Goal: Communication & Community: Ask a question

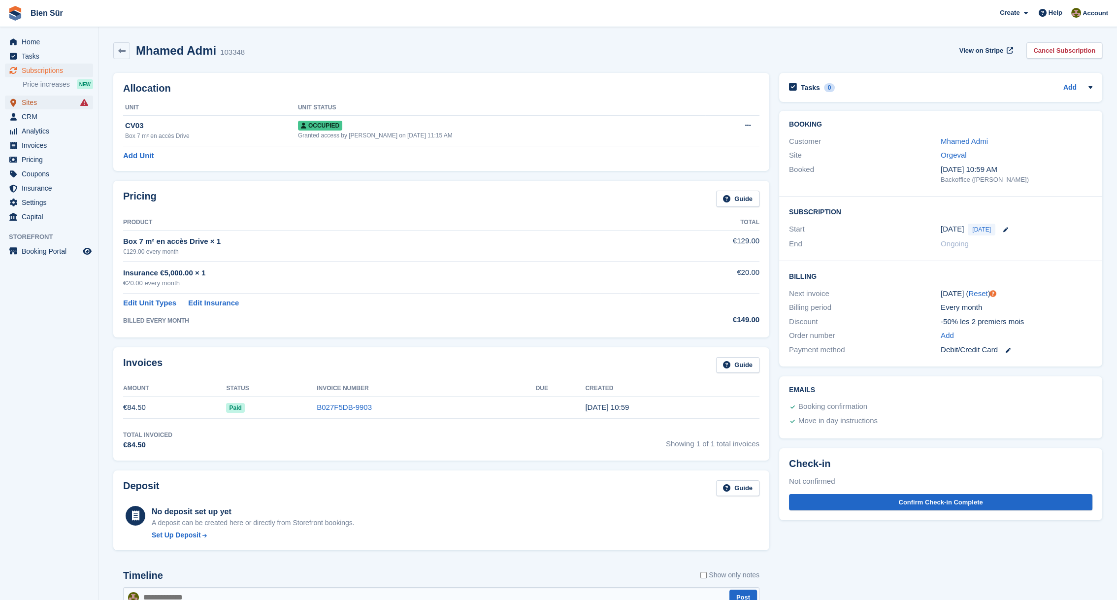
click at [48, 102] on span "Sites" at bounding box center [51, 103] width 59 height 14
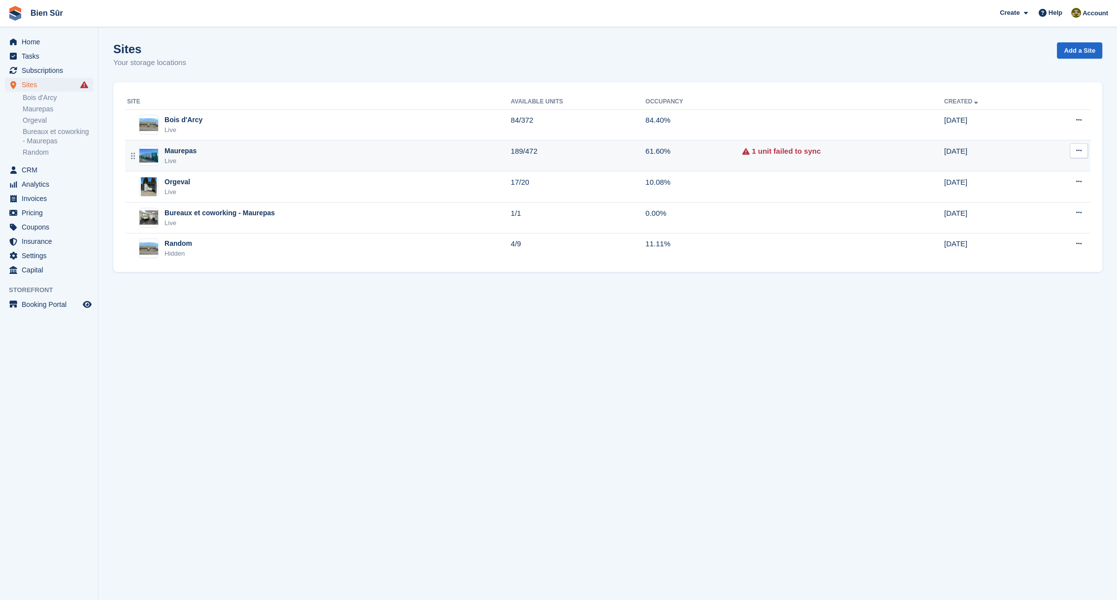
click at [446, 158] on div "Maurepas Live" at bounding box center [319, 156] width 384 height 20
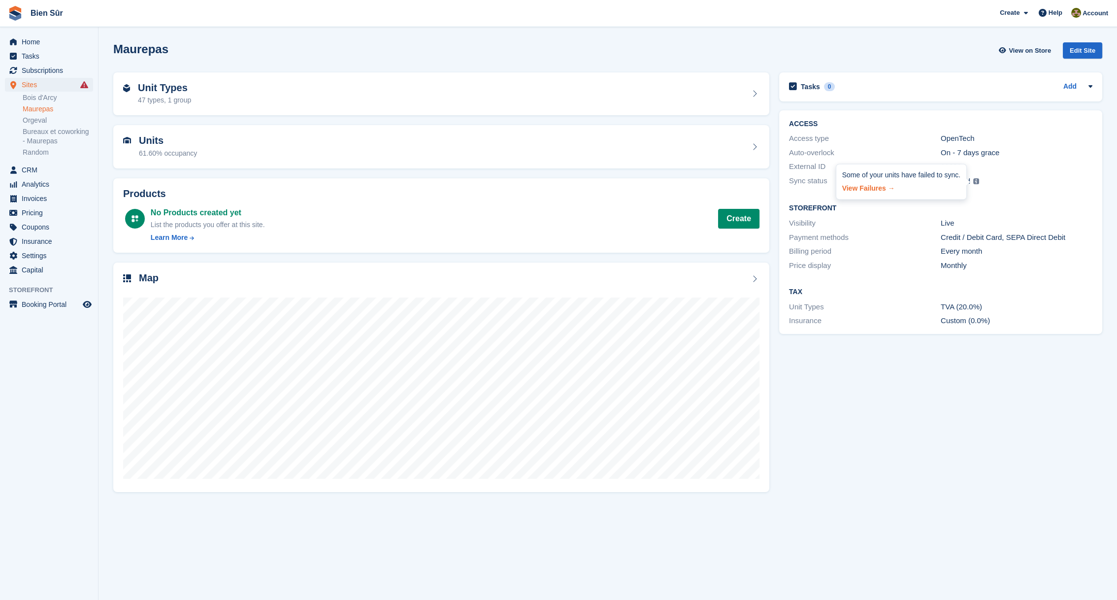
click at [874, 189] on link "View Failures →" at bounding box center [901, 187] width 118 height 14
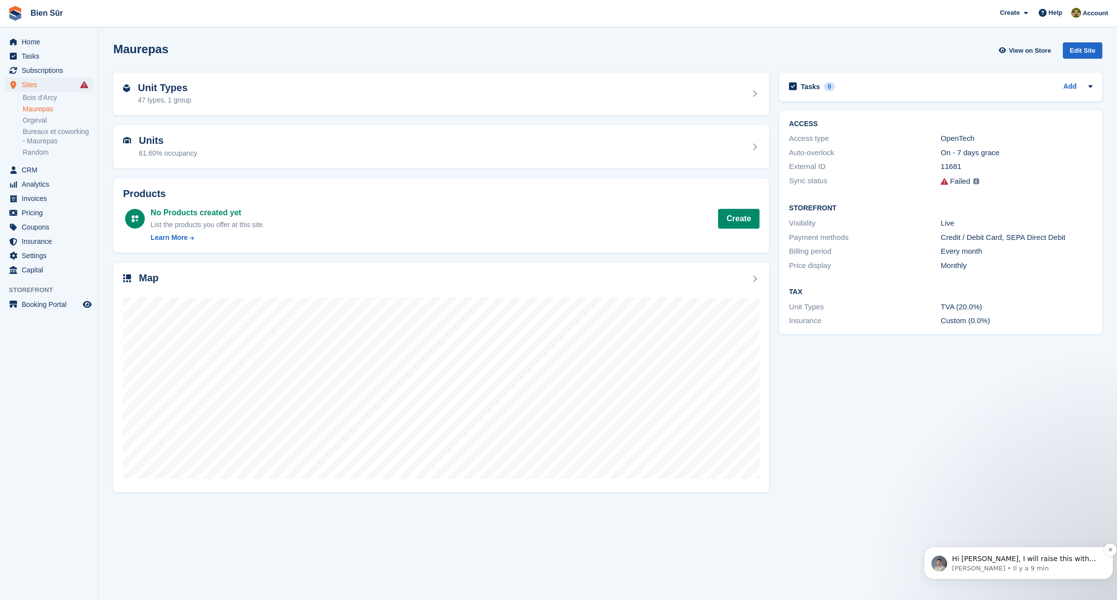
click at [1036, 561] on p "Hi Matthieu, I will raise this with our engineers for them to take a look" at bounding box center [1026, 559] width 149 height 10
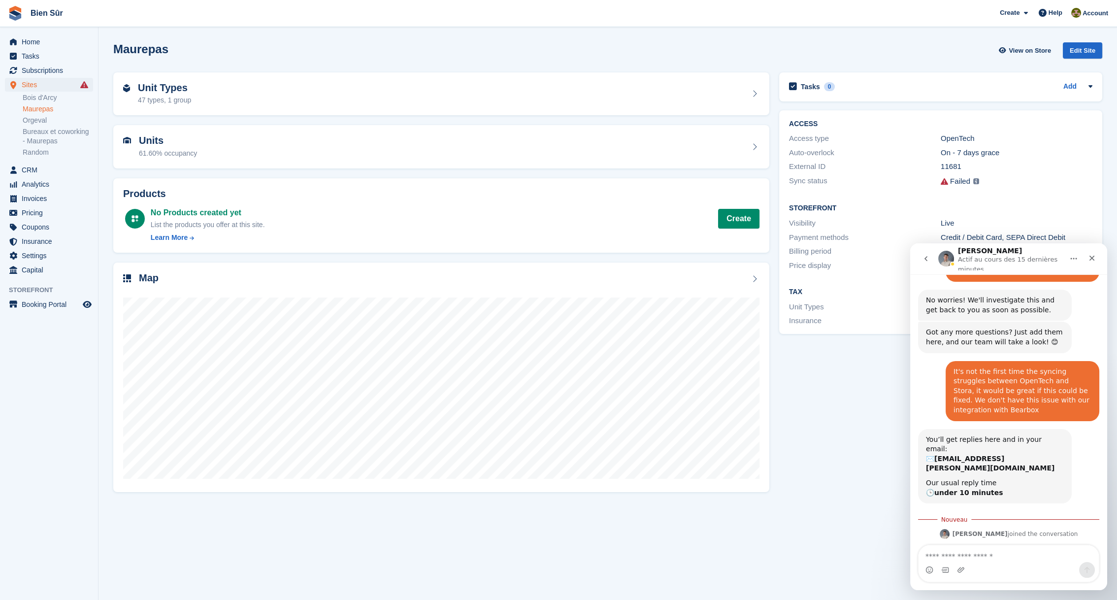
scroll to position [528, 0]
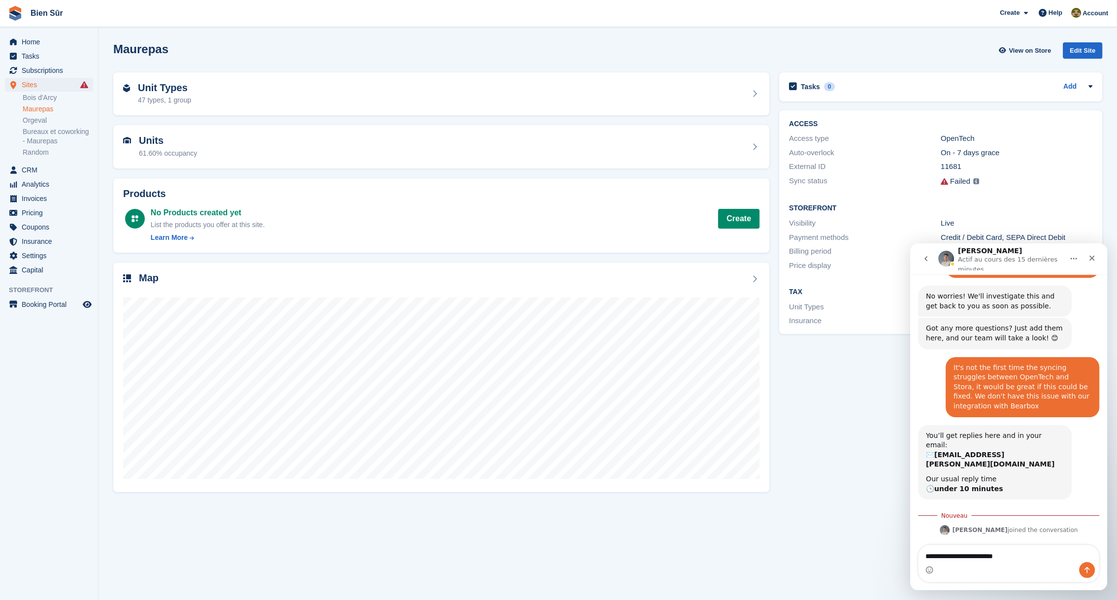
type textarea "**********"
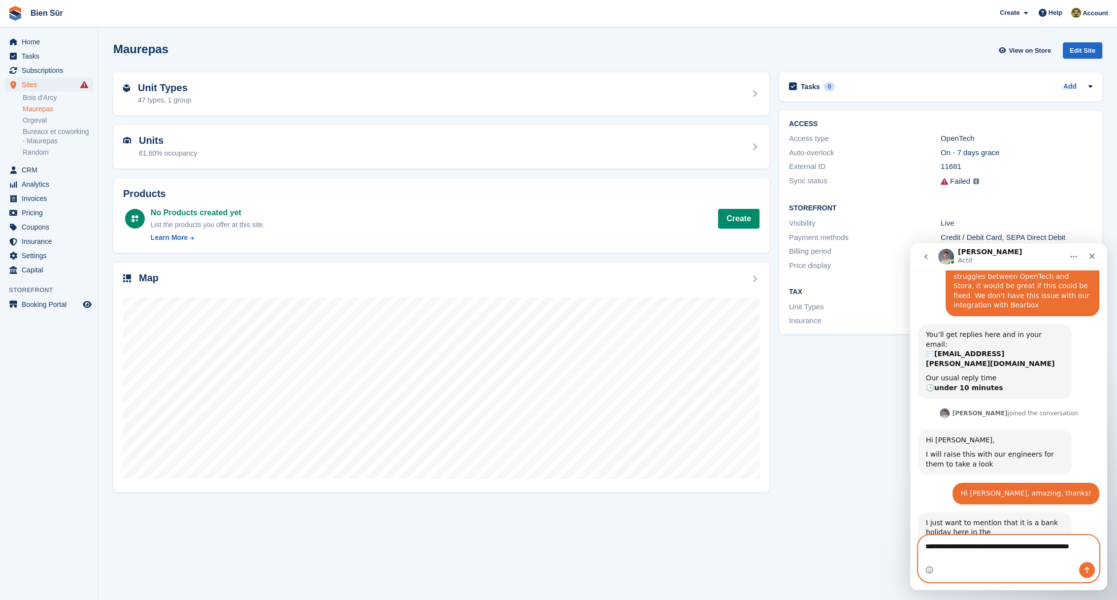
scroll to position [614, 0]
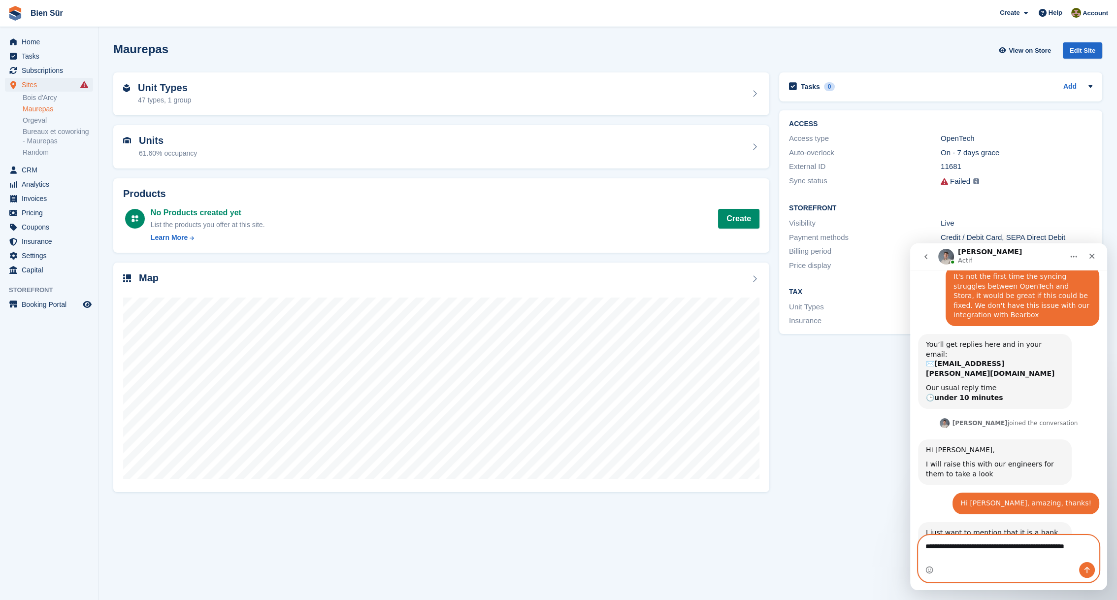
type textarea "**********"
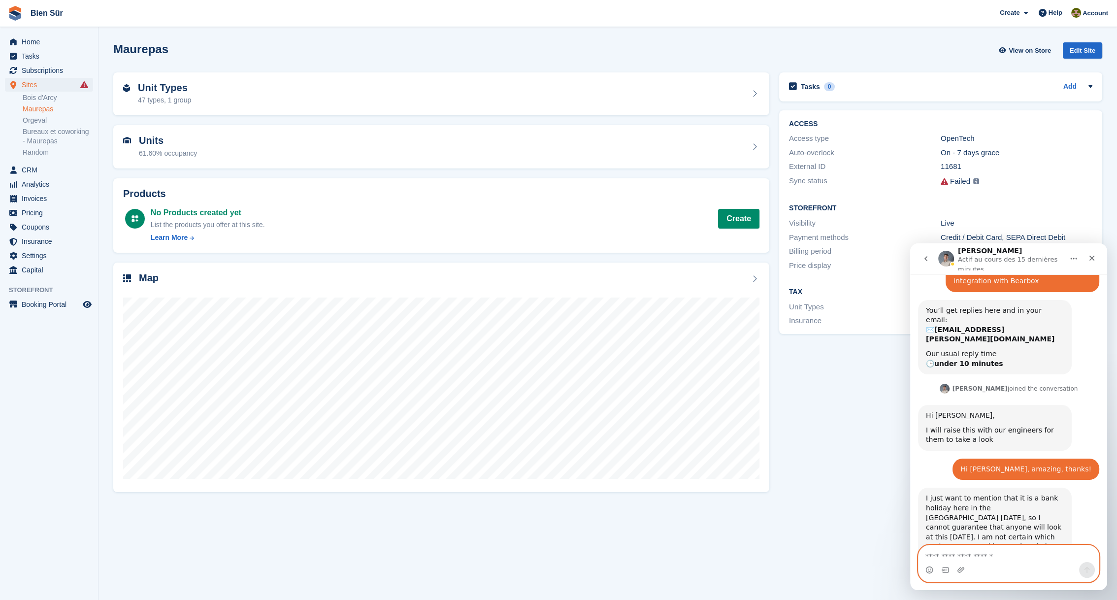
scroll to position [657, 0]
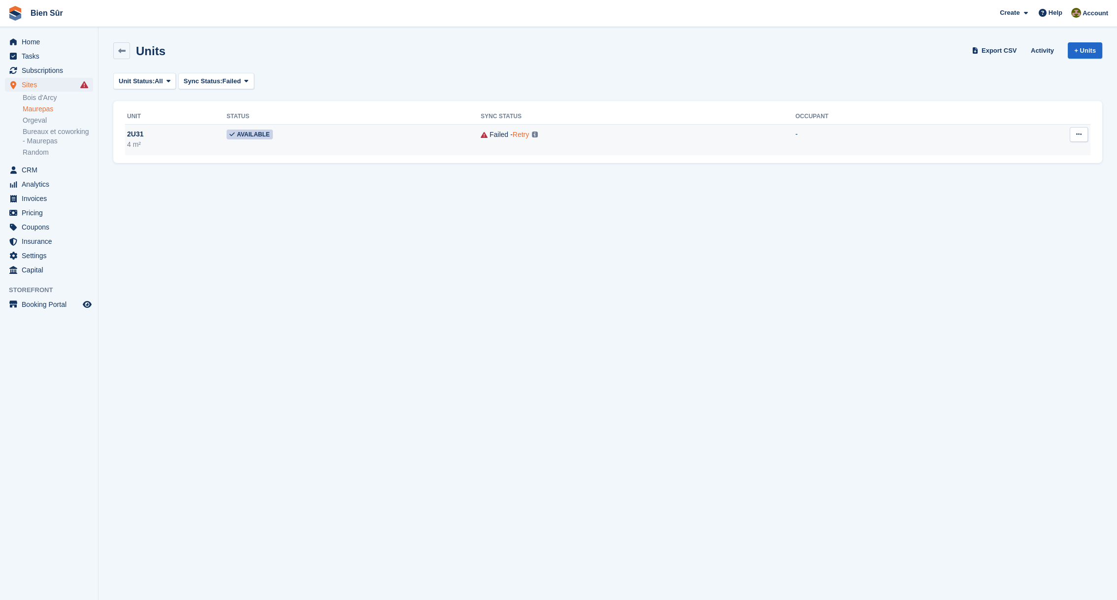
click at [513, 136] on link "Retry" at bounding box center [521, 135] width 16 height 8
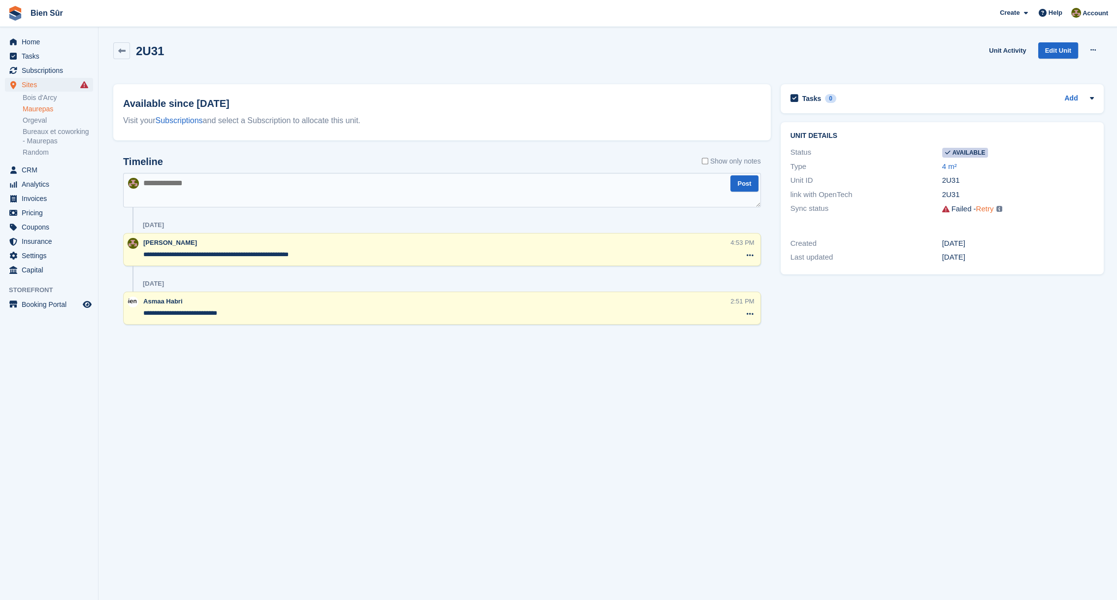
click at [985, 212] on link "Retry" at bounding box center [985, 208] width 18 height 8
click at [1011, 15] on span "Create" at bounding box center [1010, 13] width 20 height 10
click at [1056, 9] on span "Help" at bounding box center [1056, 13] width 14 height 10
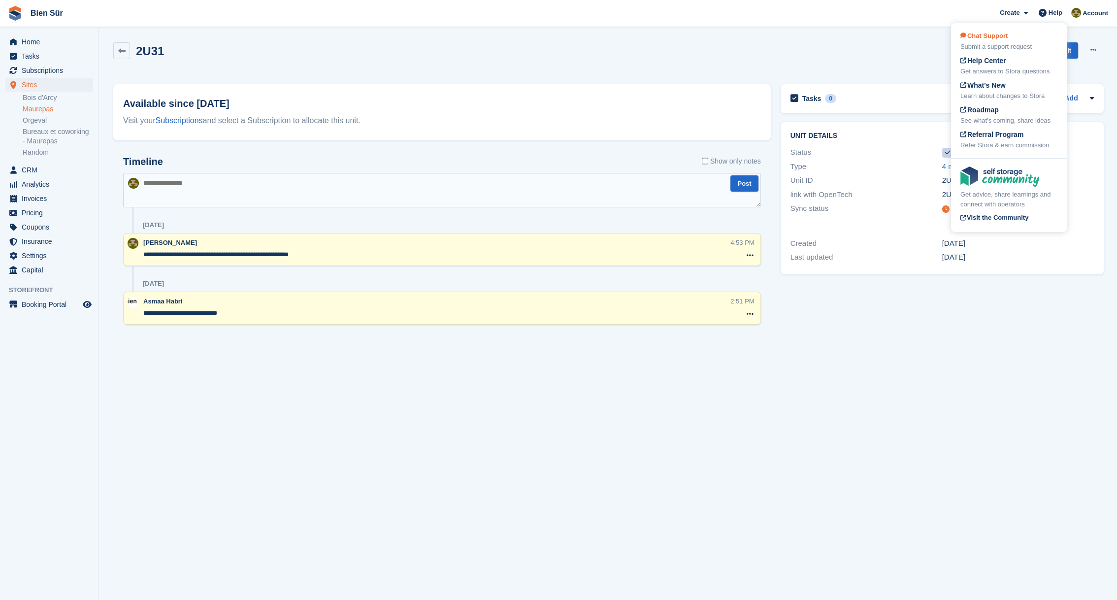
click at [1005, 40] on div "Chat Support Submit a support request" at bounding box center [1009, 41] width 97 height 21
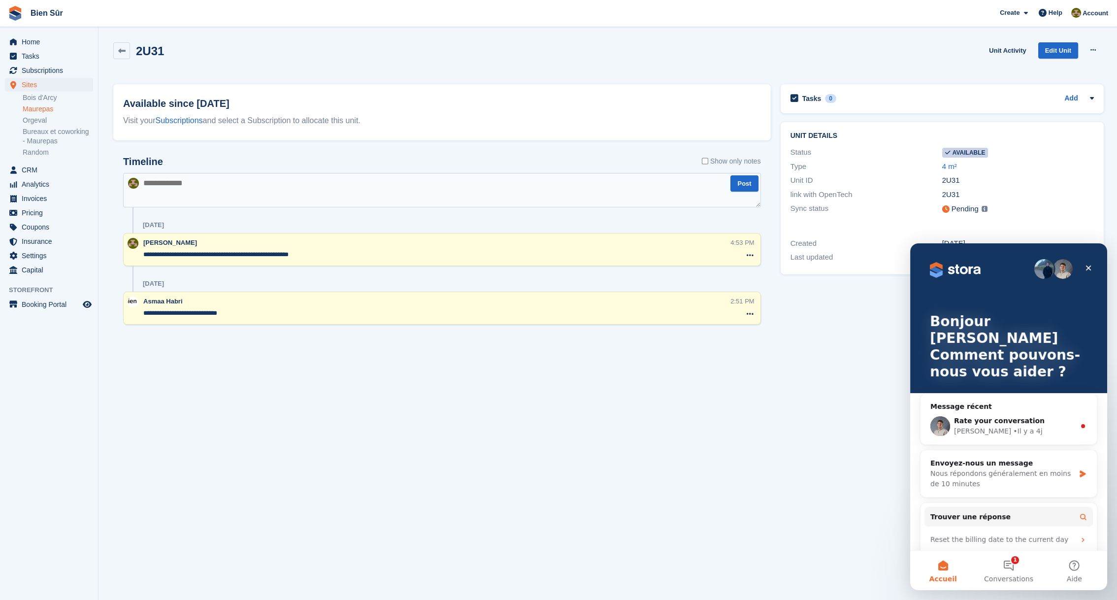
click at [34, 105] on link "Maurepas" at bounding box center [58, 108] width 70 height 9
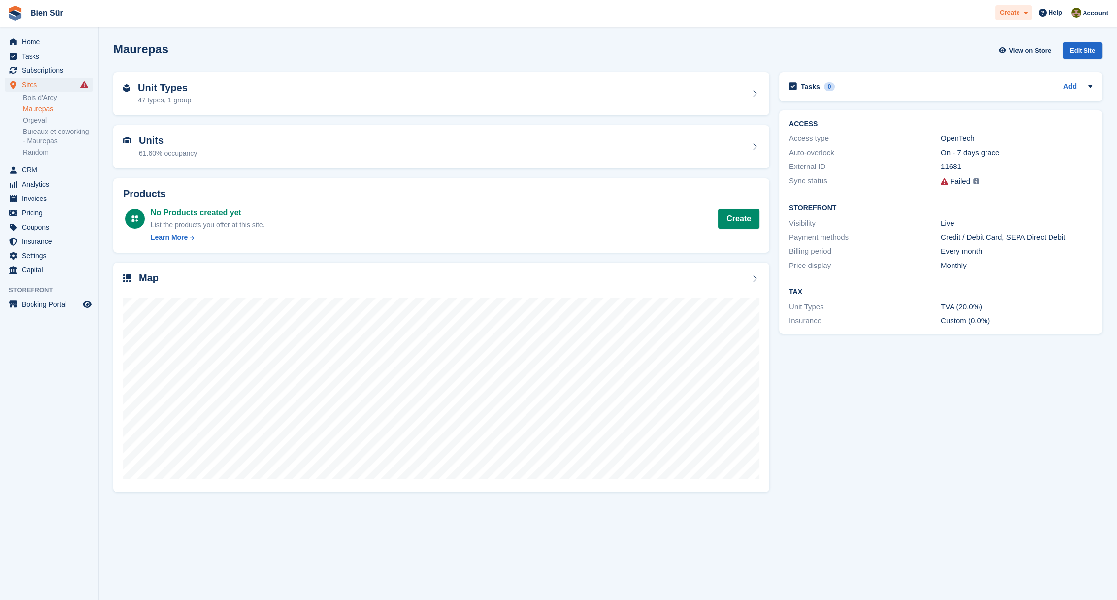
click at [1017, 14] on span "Create" at bounding box center [1010, 13] width 20 height 10
click at [1049, 19] on span at bounding box center [1043, 13] width 12 height 12
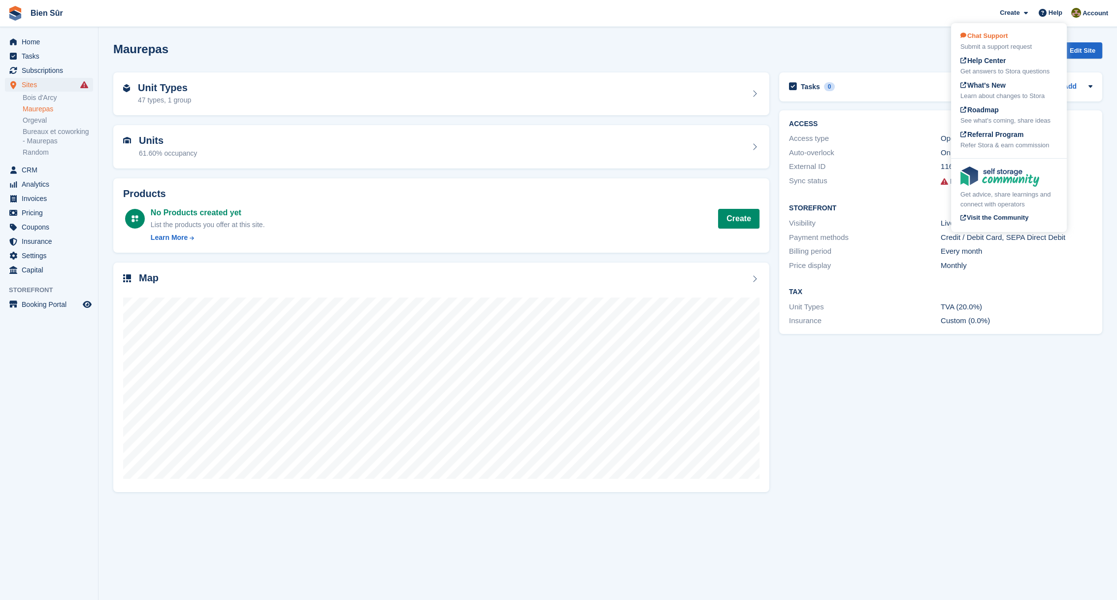
click at [1014, 39] on div "Chat Support Submit a support request" at bounding box center [1009, 41] width 97 height 21
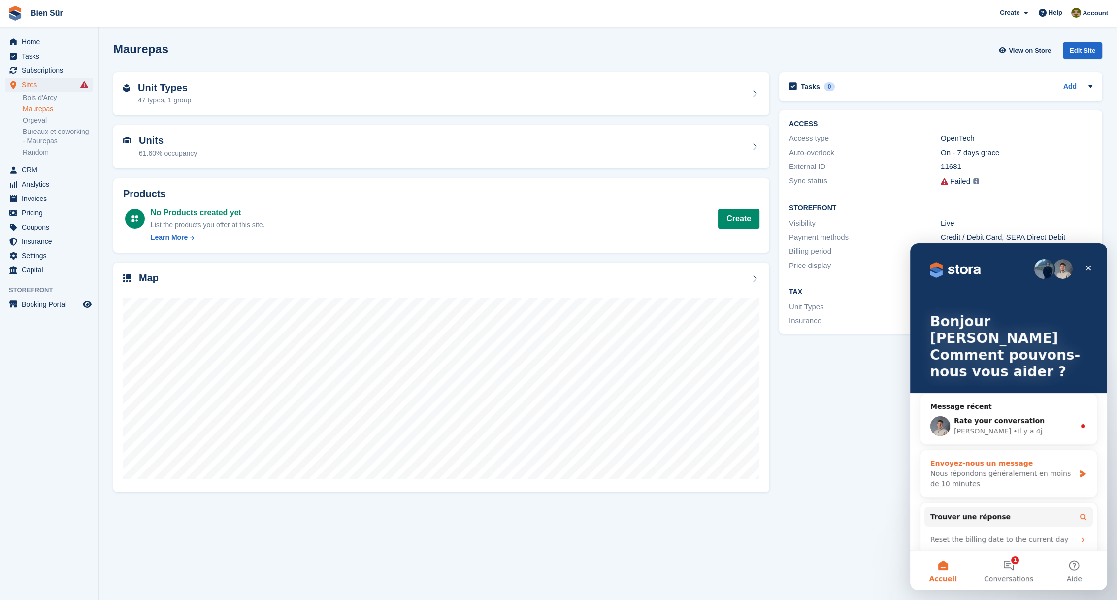
click at [1069, 455] on div "Envoyez-nous un message Nous répondons généralement en moins de 10 minutes" at bounding box center [1009, 473] width 176 height 47
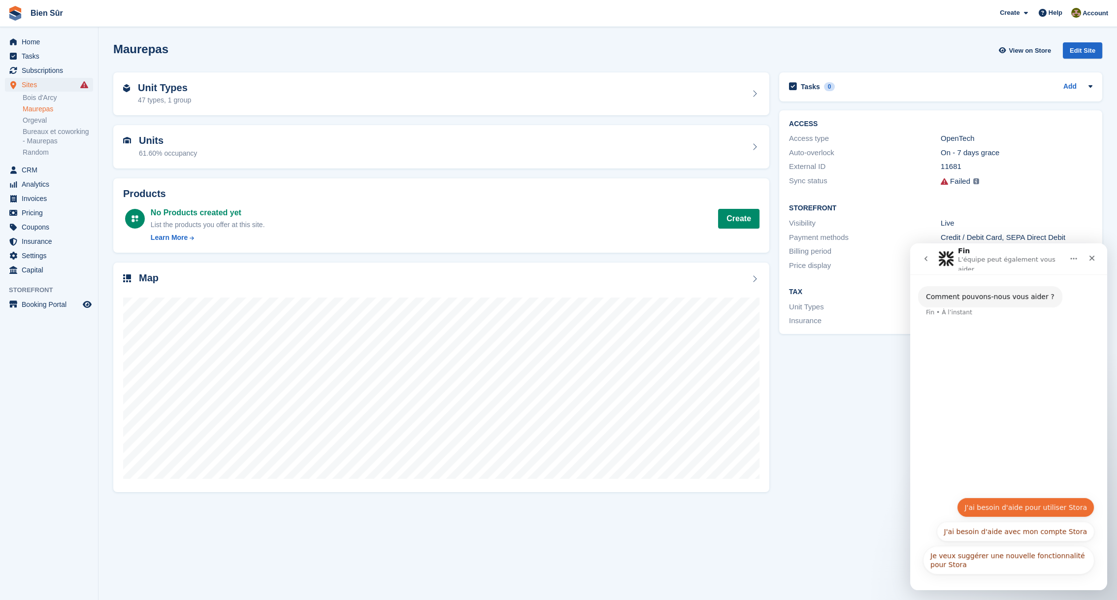
click at [1019, 504] on button "J'ai besoin d'aide pour utiliser Stora" at bounding box center [1025, 508] width 137 height 20
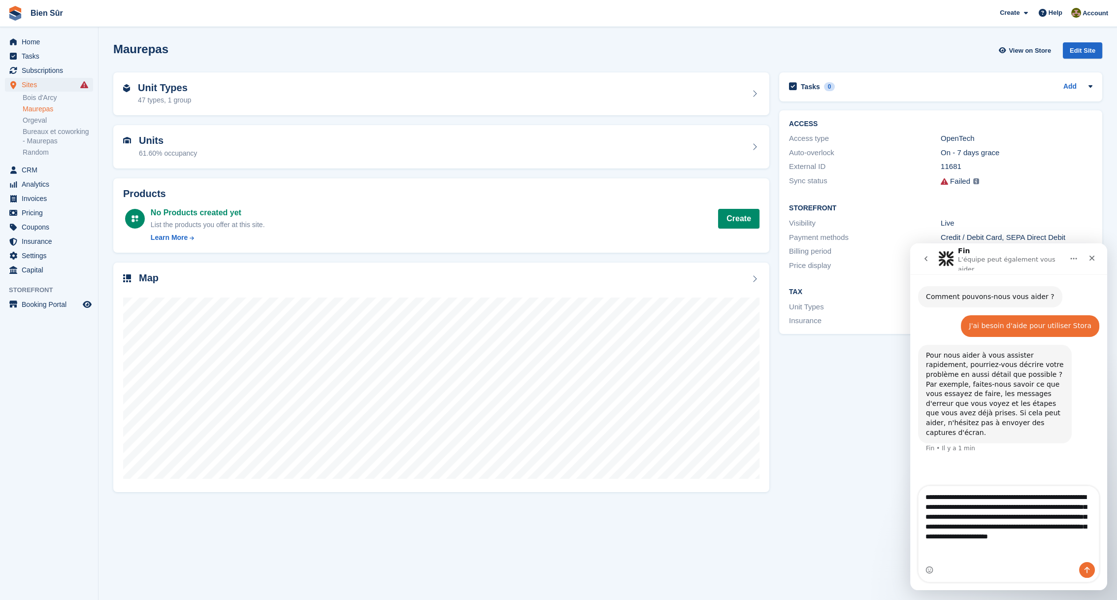
type textarea "**********"
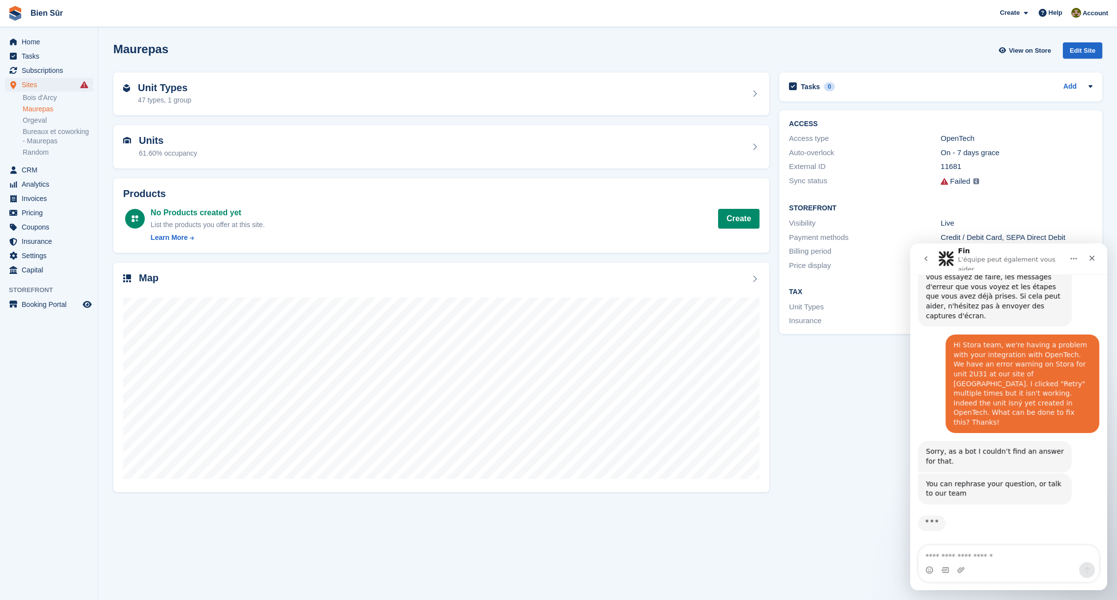
scroll to position [120, 0]
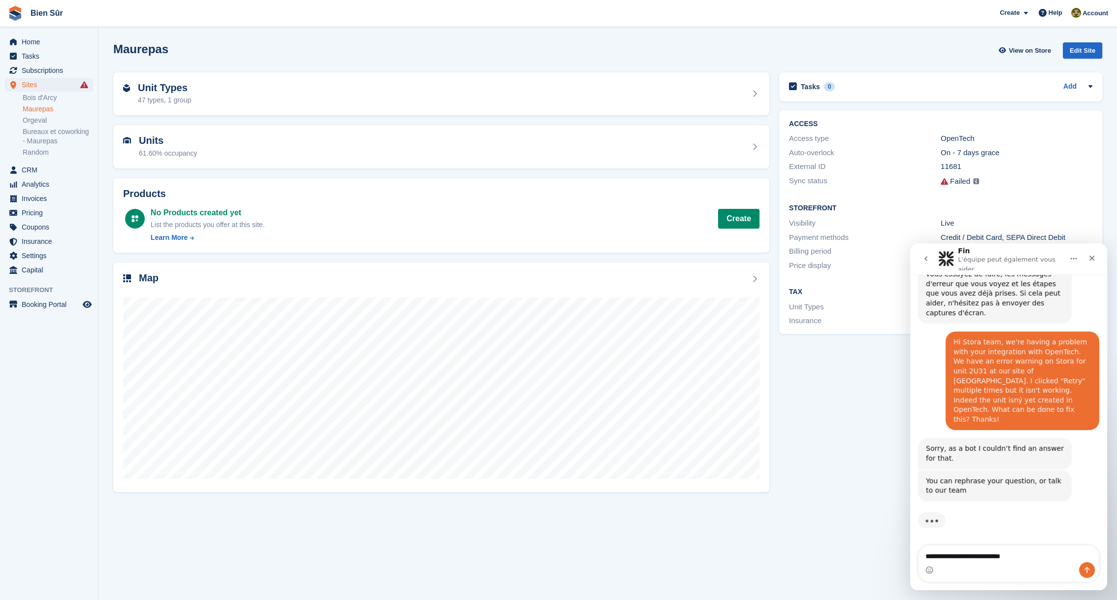
type textarea "**********"
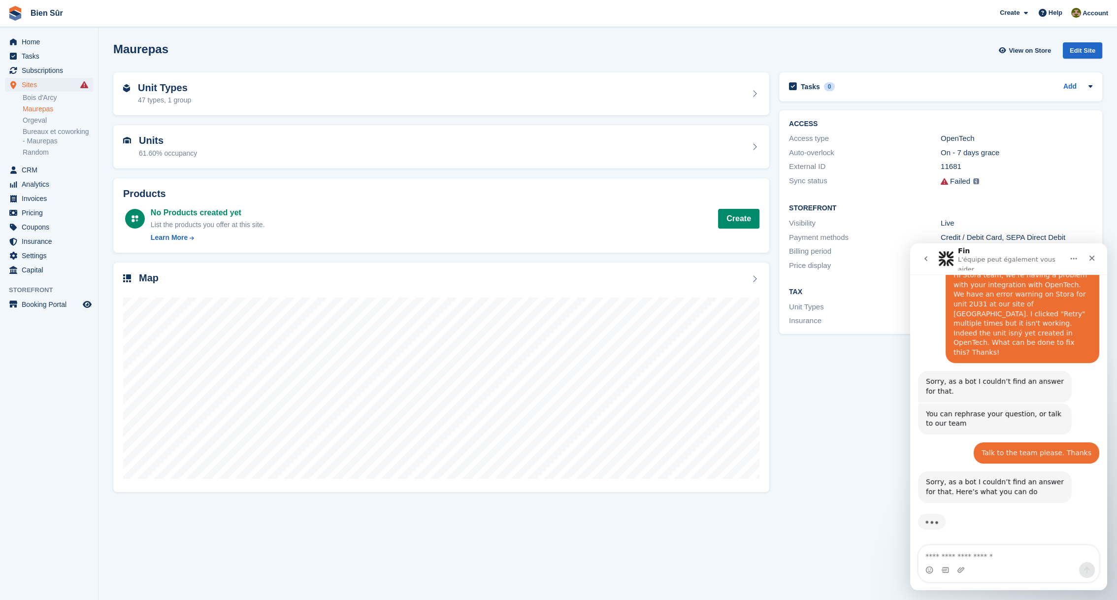
scroll to position [188, 0]
click at [1039, 552] on button "Get more help 👤" at bounding box center [1057, 562] width 75 height 20
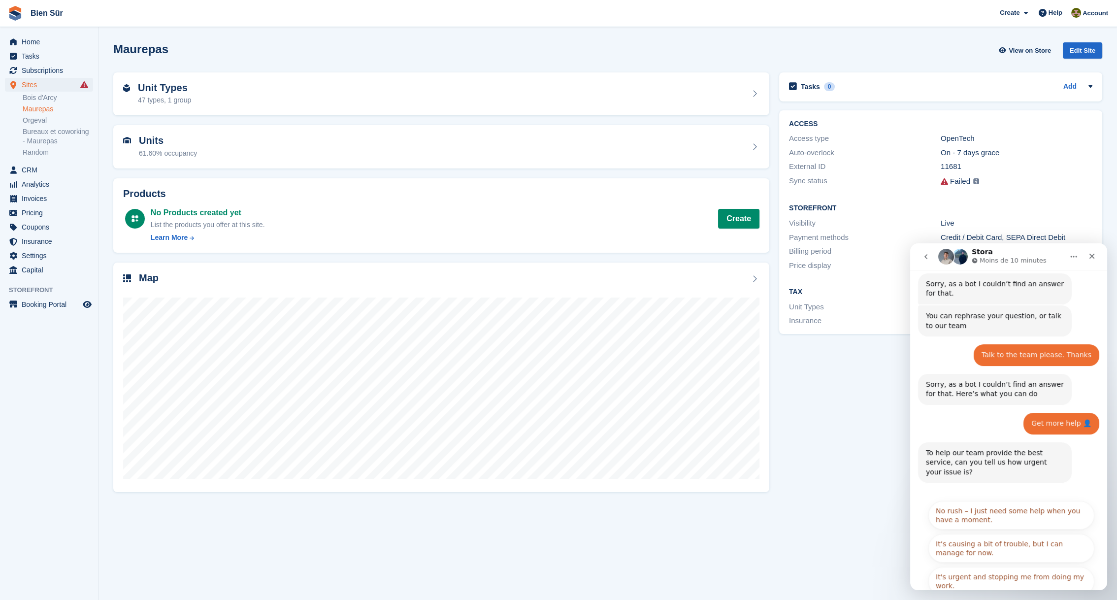
scroll to position [281, 0]
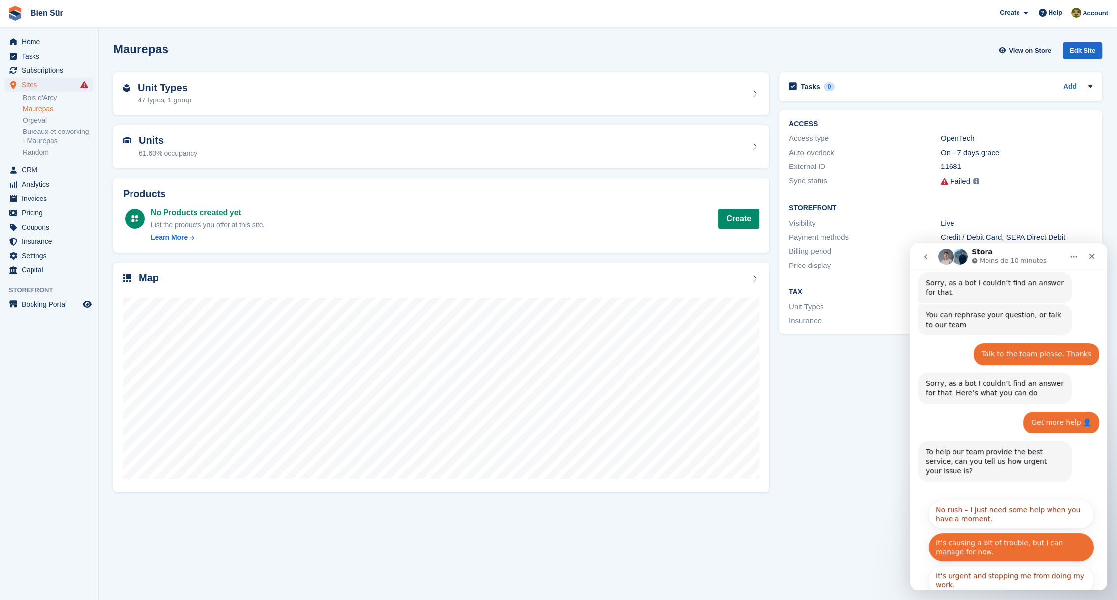
click at [966, 533] on button "It’s causing a bit of trouble, but I can manage for now." at bounding box center [1012, 547] width 166 height 29
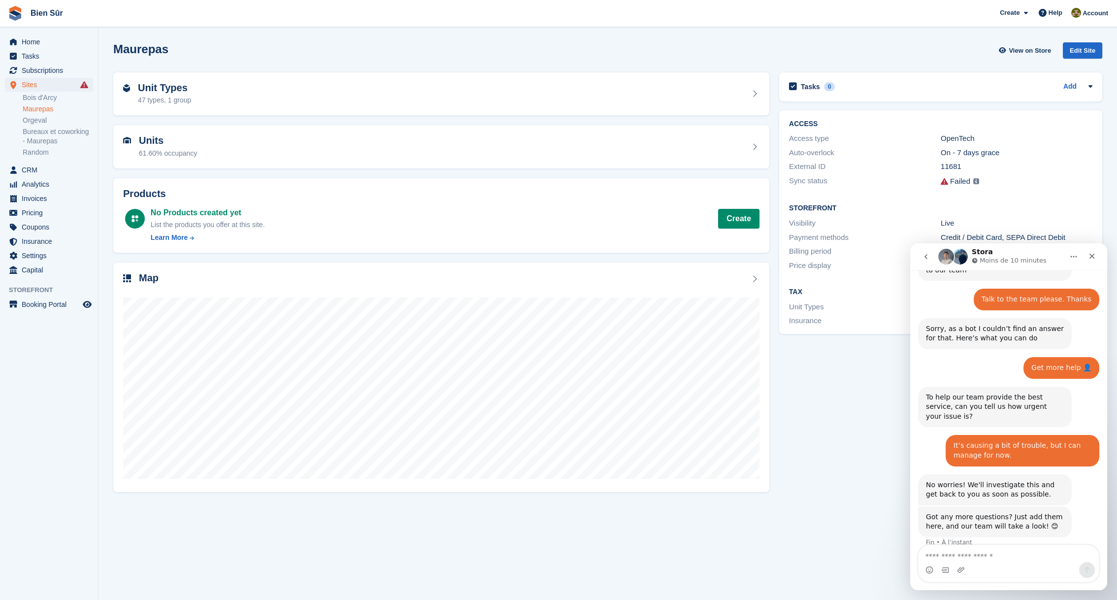
scroll to position [337, 0]
type textarea "*"
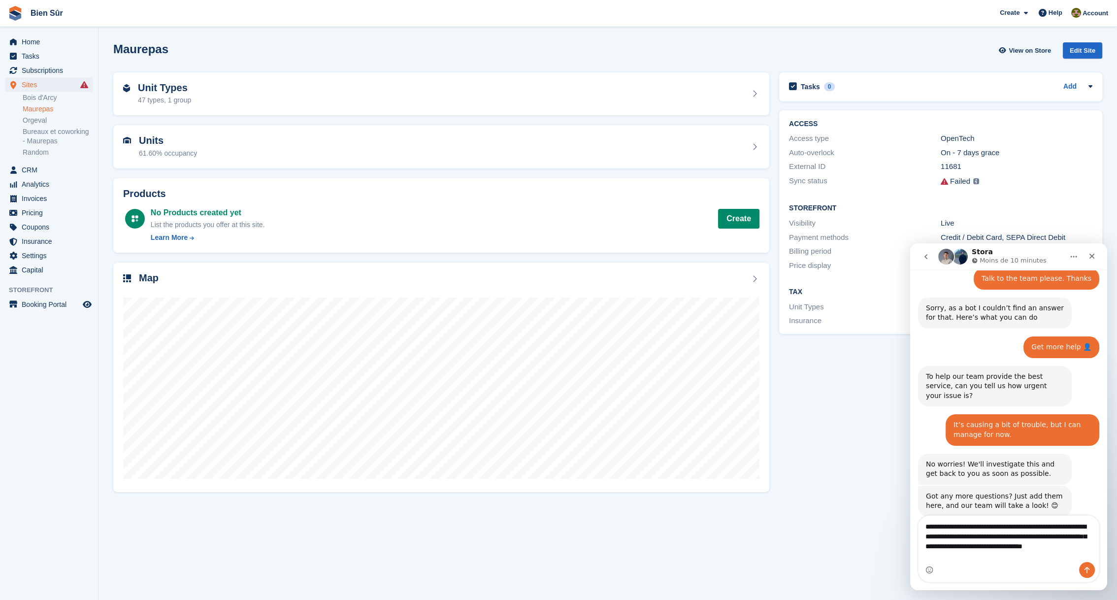
scroll to position [367, 0]
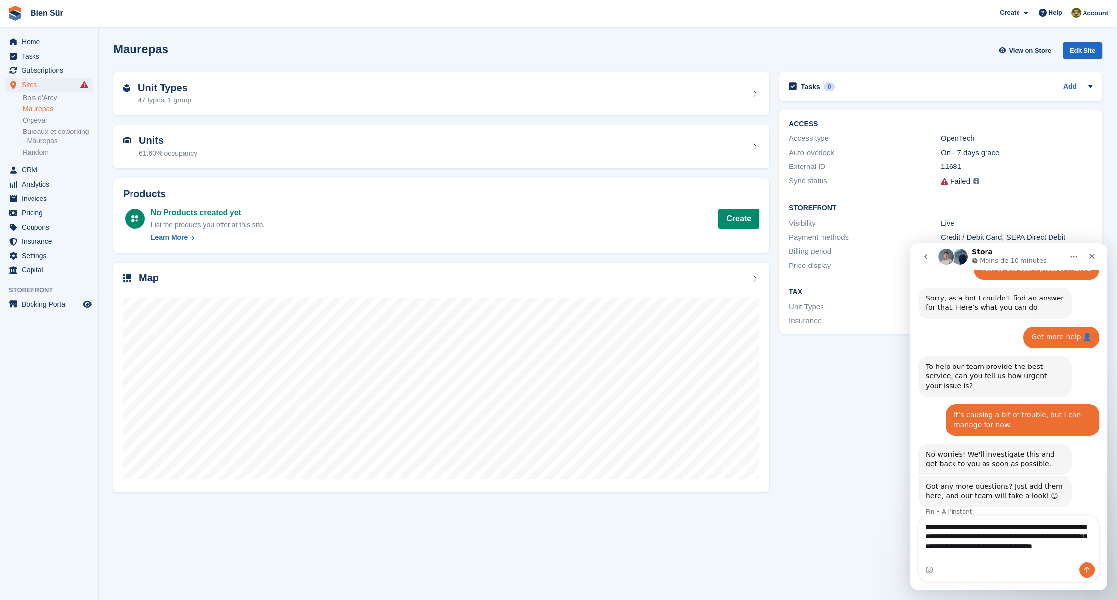
type textarea "**********"
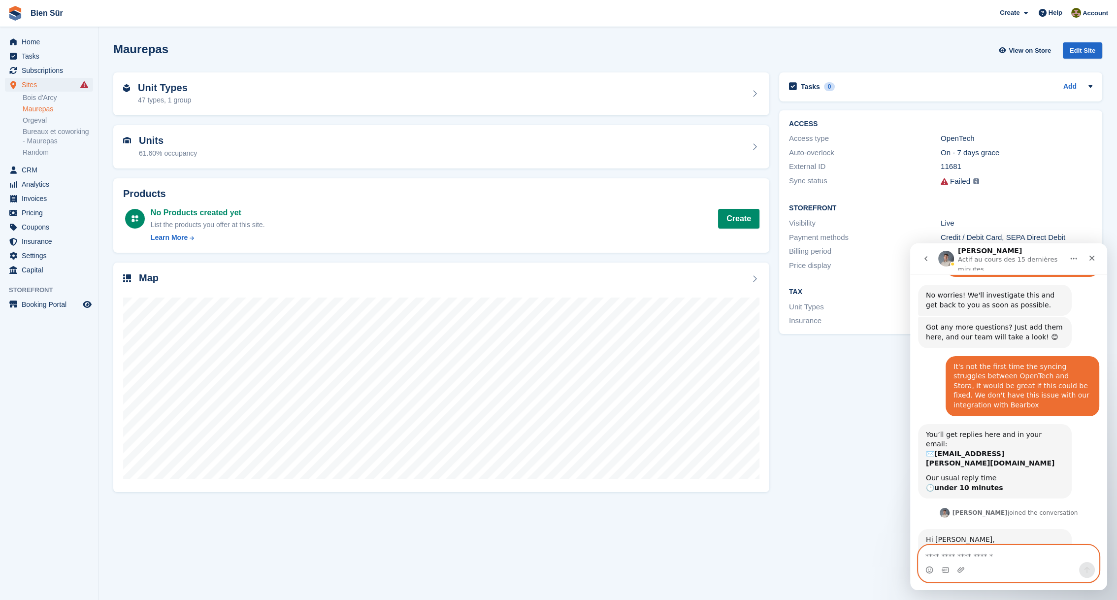
scroll to position [540, 0]
